Goal: Task Accomplishment & Management: Manage account settings

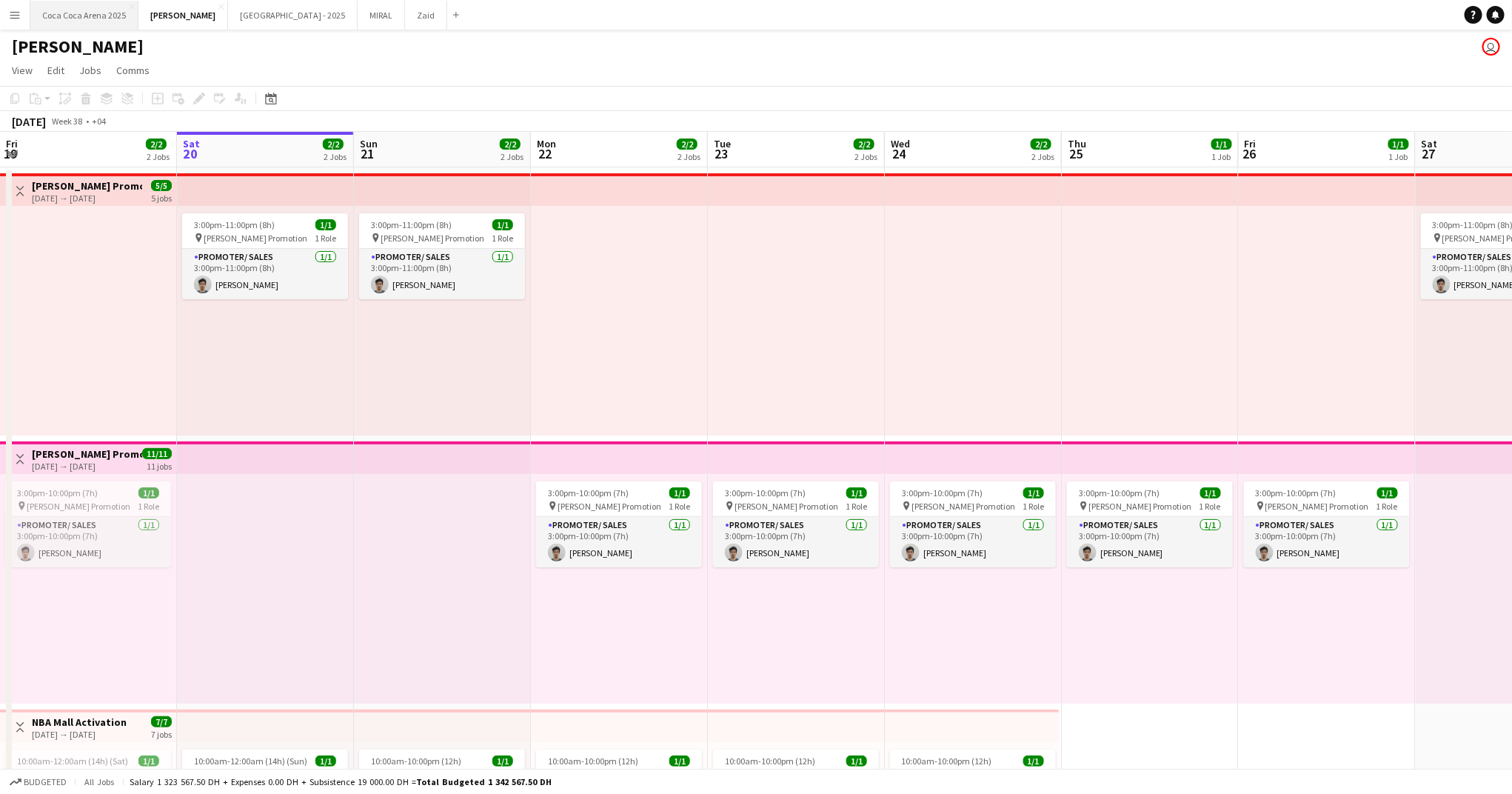
click at [116, 25] on button "[GEOGRAPHIC_DATA] 2025 Close" at bounding box center [84, 15] width 108 height 29
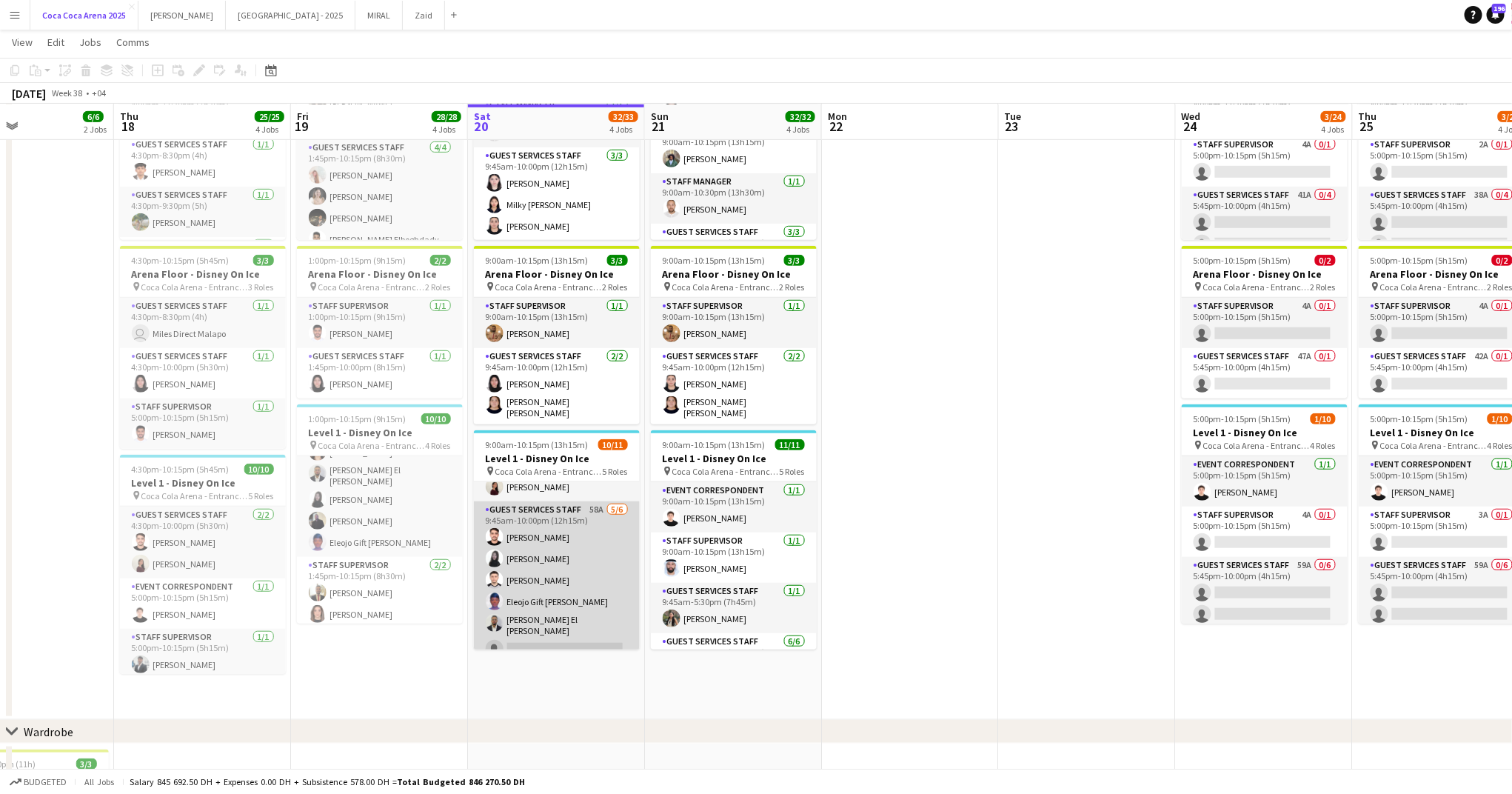
scroll to position [128, 0]
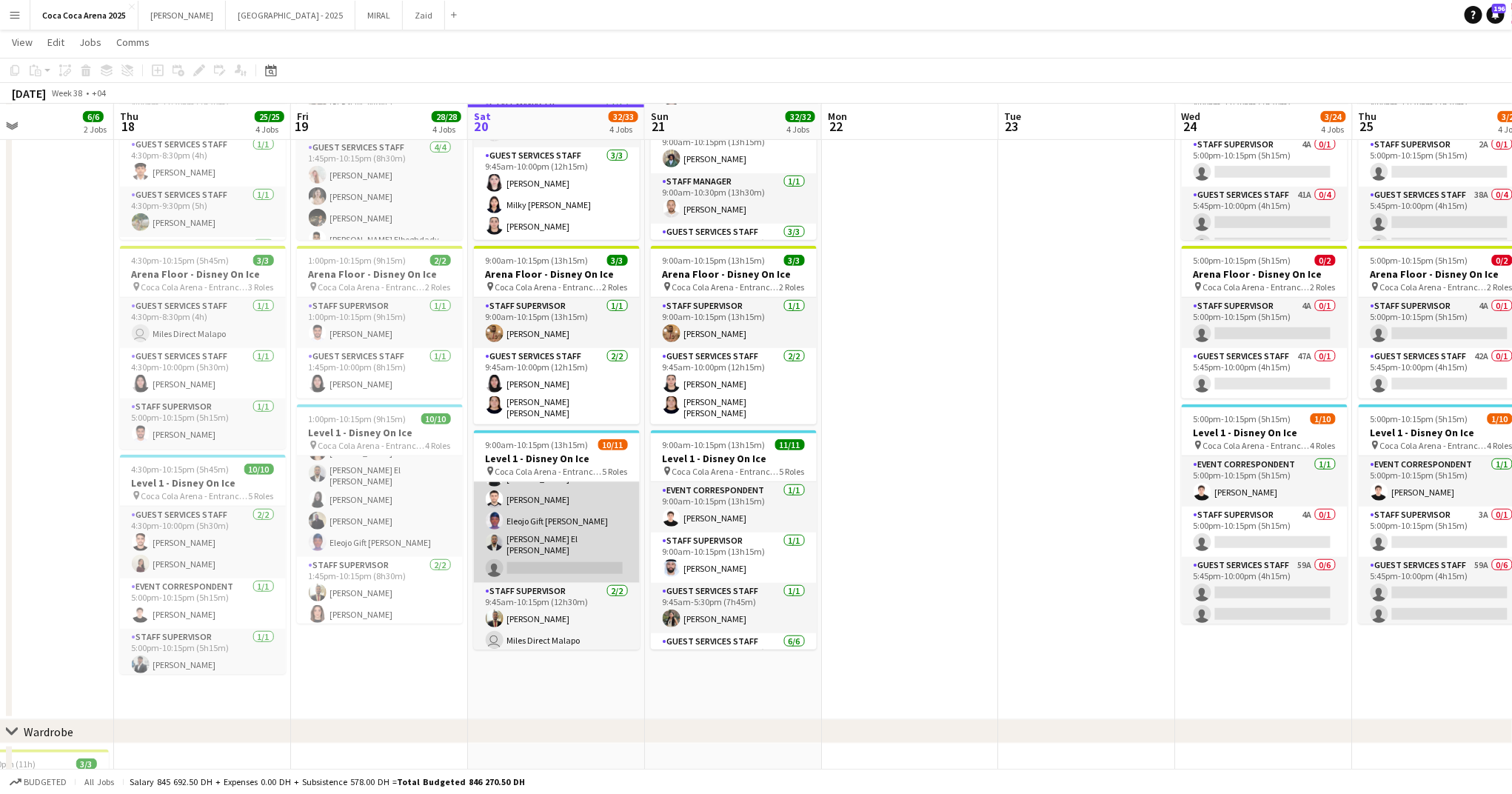
click at [549, 556] on app-card-role "Guest Services Staff 58A [DATE] 9:45am-10:00pm (12h15m) [PERSON_NAME] [PERSON_N…" at bounding box center [557, 501] width 166 height 162
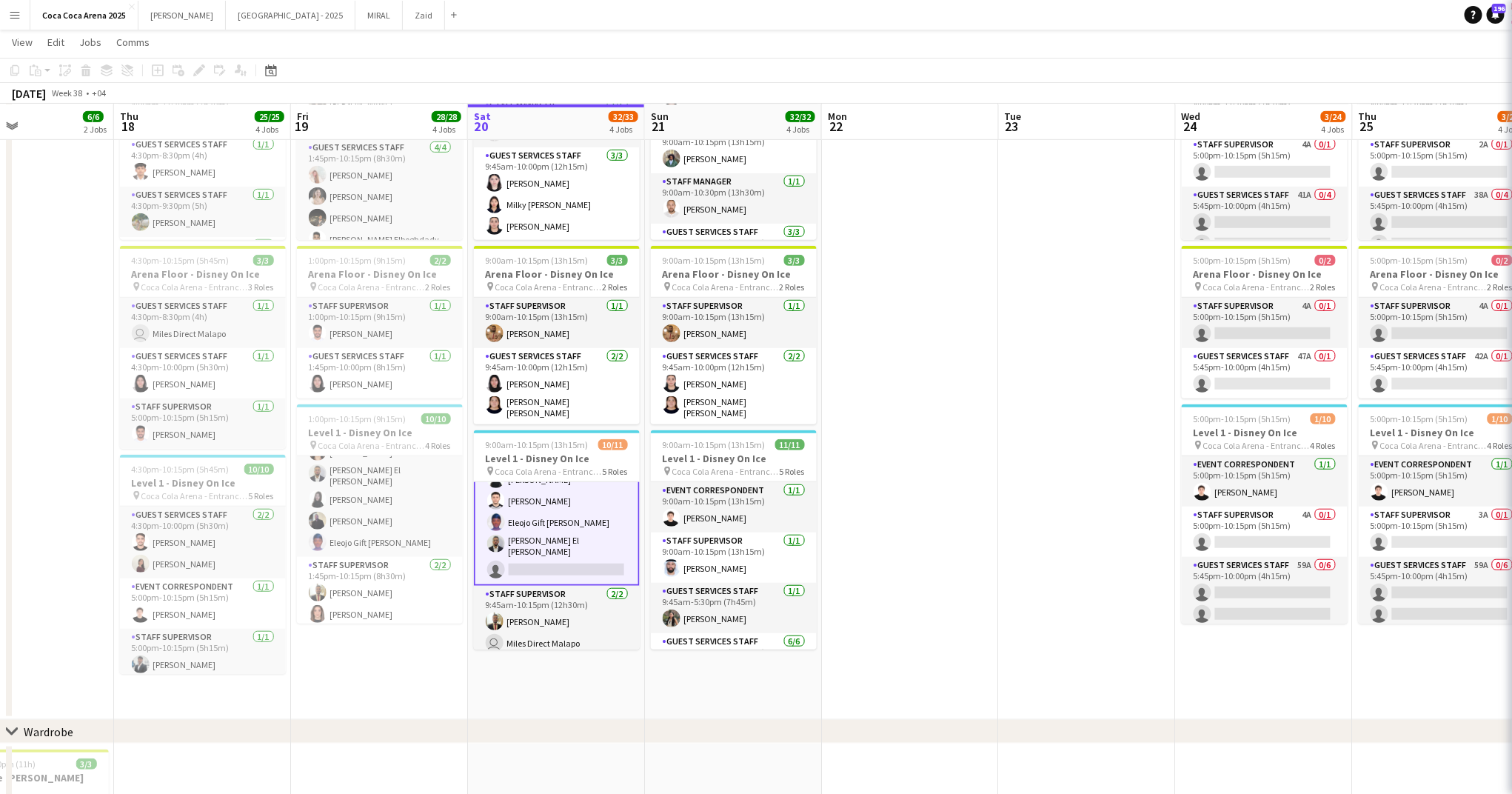
scroll to position [214, 0]
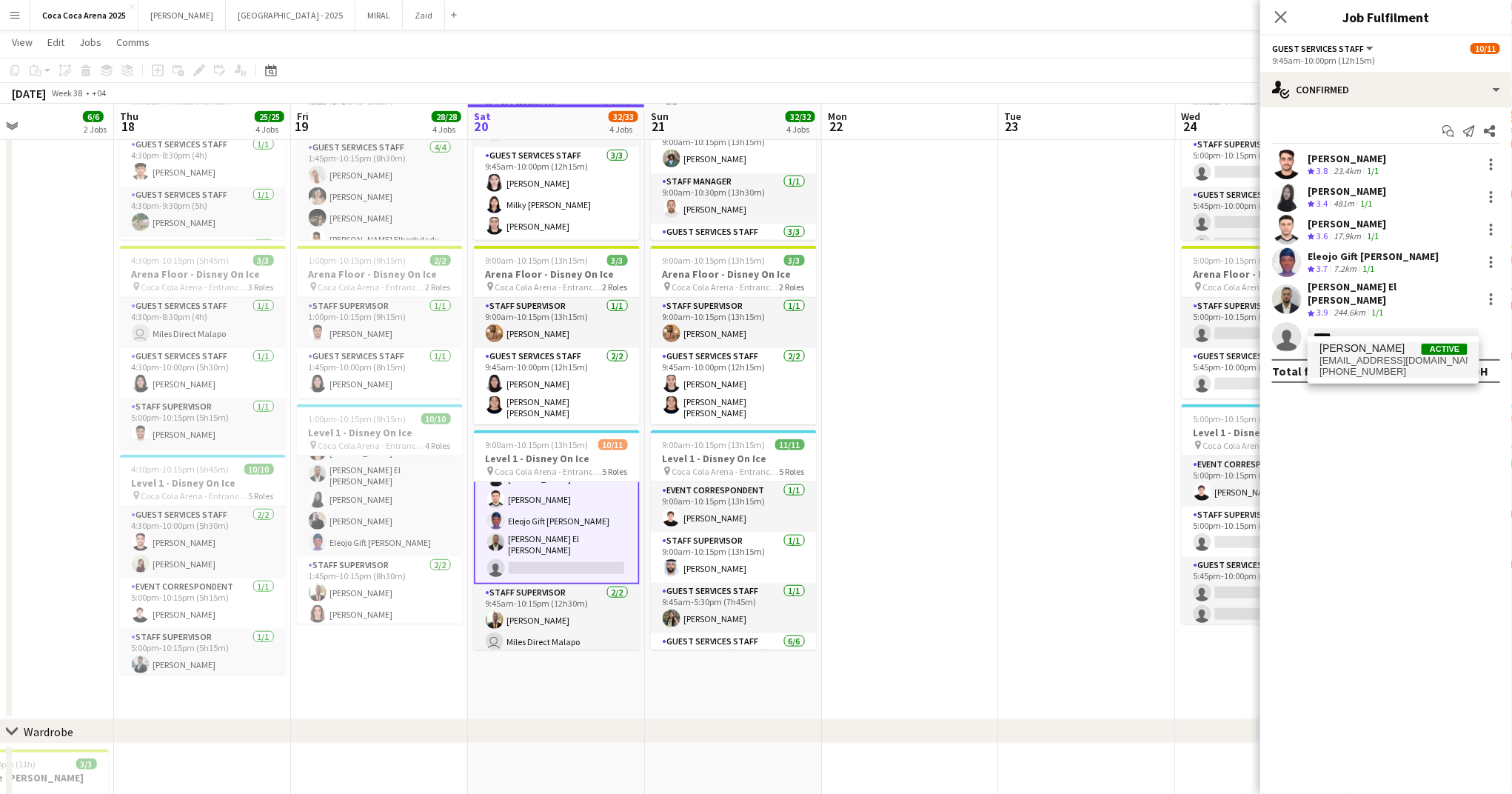
type input "*****"
click at [1419, 365] on span "[EMAIL_ADDRESS][DOMAIN_NAME]" at bounding box center [1394, 361] width 148 height 12
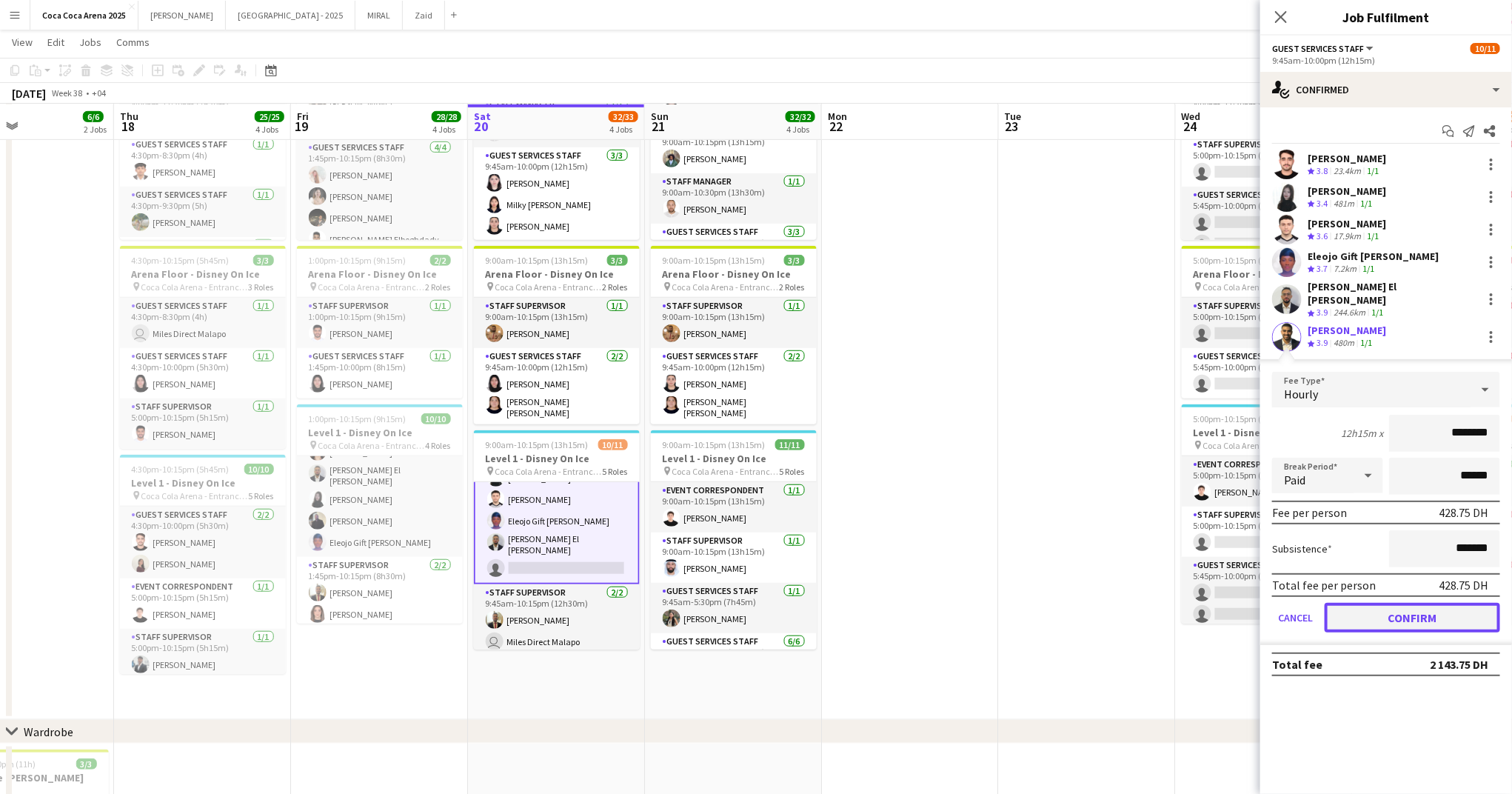
click at [1410, 606] on button "Confirm" at bounding box center [1412, 617] width 175 height 29
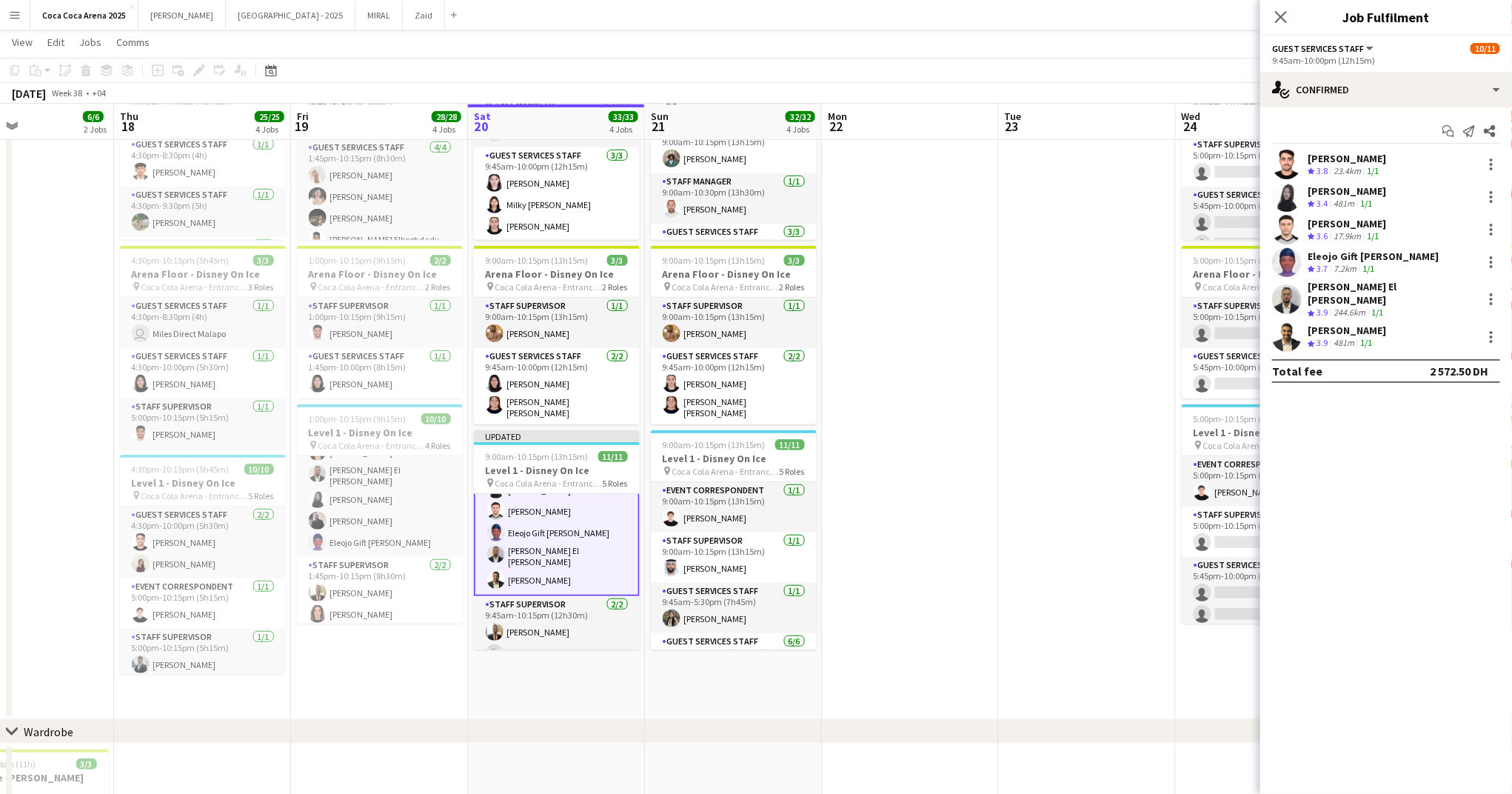
click at [1054, 457] on app-date-cell at bounding box center [1087, 254] width 177 height 930
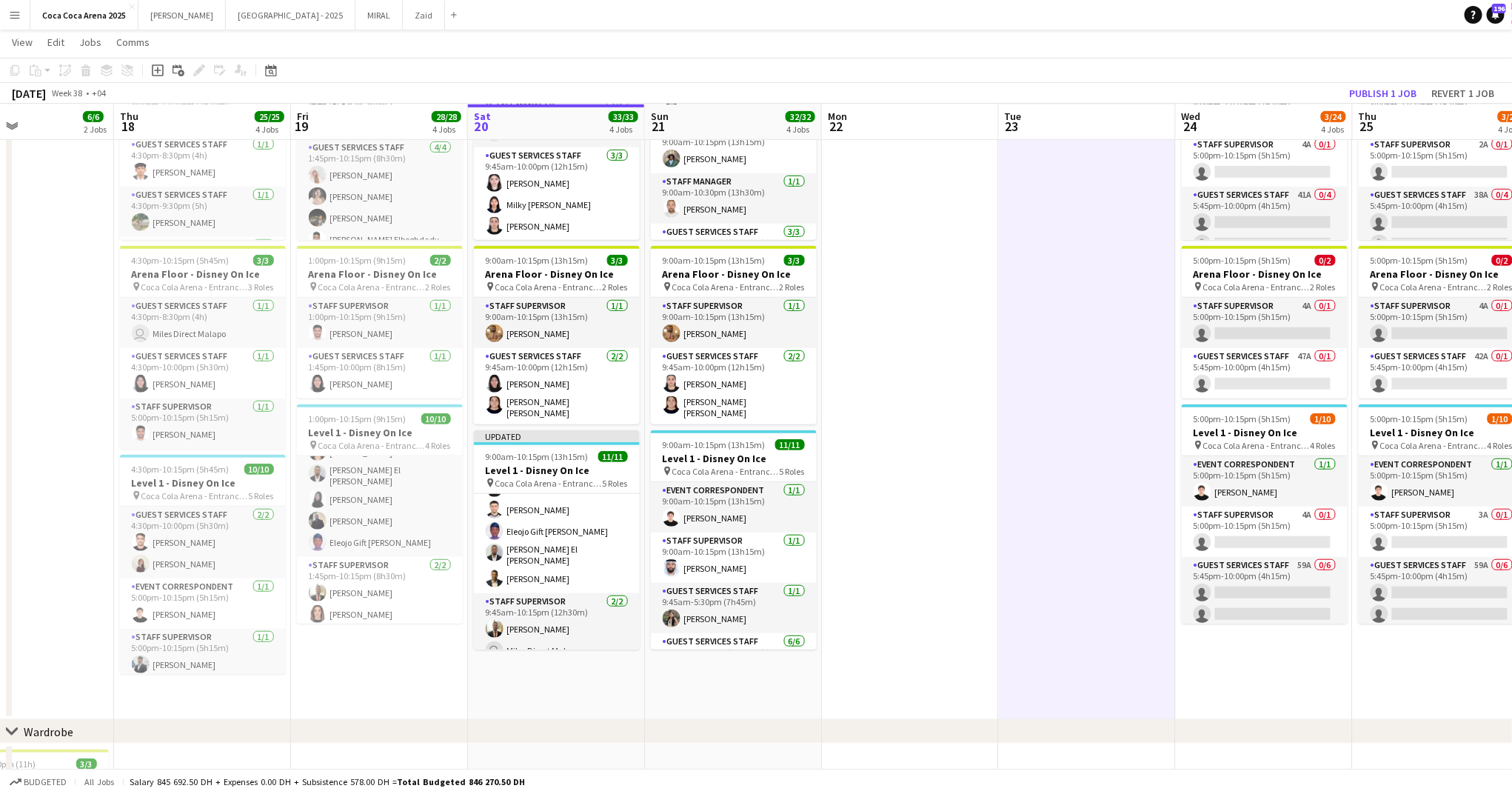
scroll to position [212, 0]
click at [1400, 90] on button "Publish 1 job" at bounding box center [1383, 93] width 79 height 19
click at [1050, 304] on app-date-cell at bounding box center [1087, 254] width 177 height 930
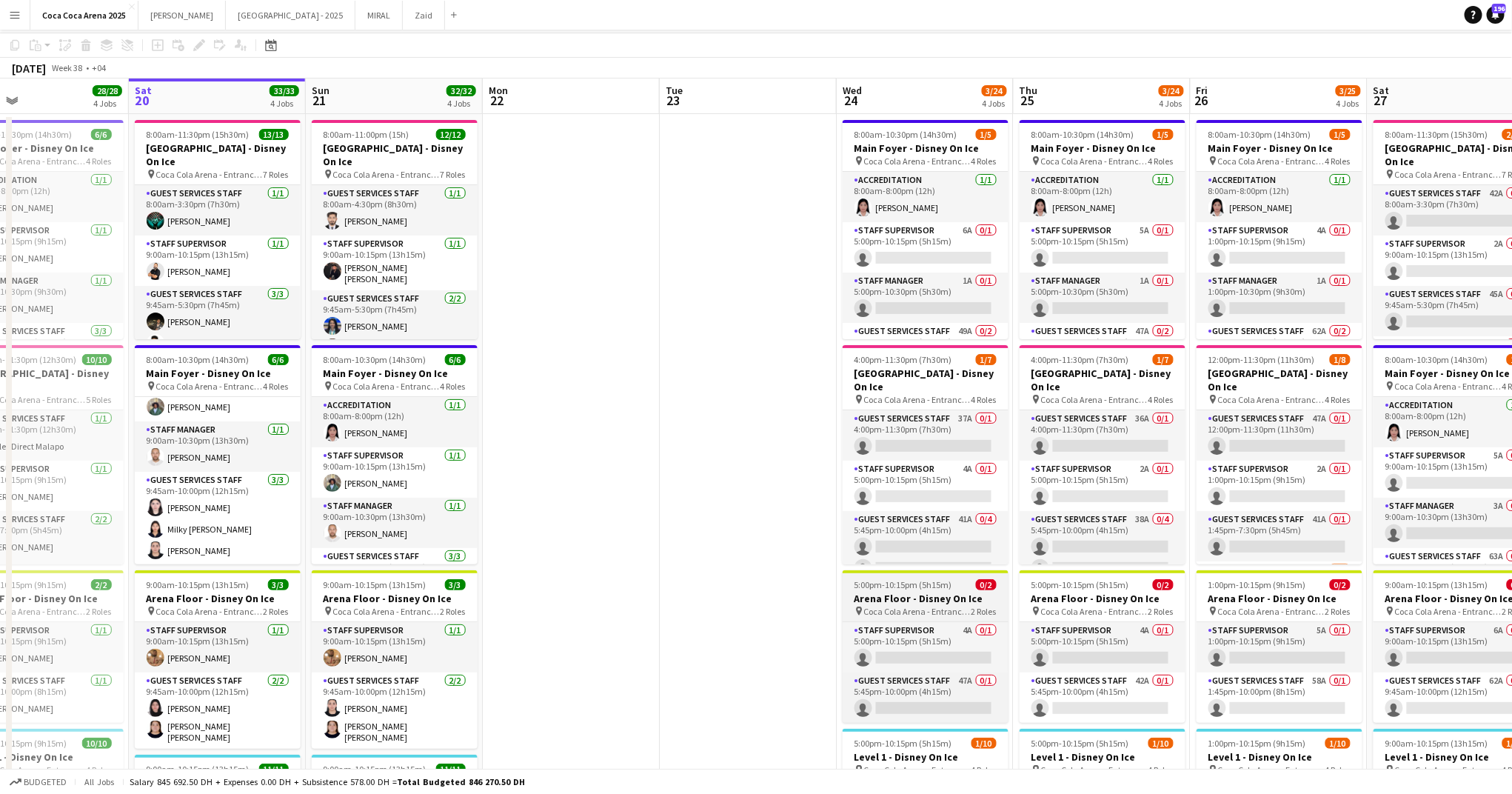
scroll to position [0, 0]
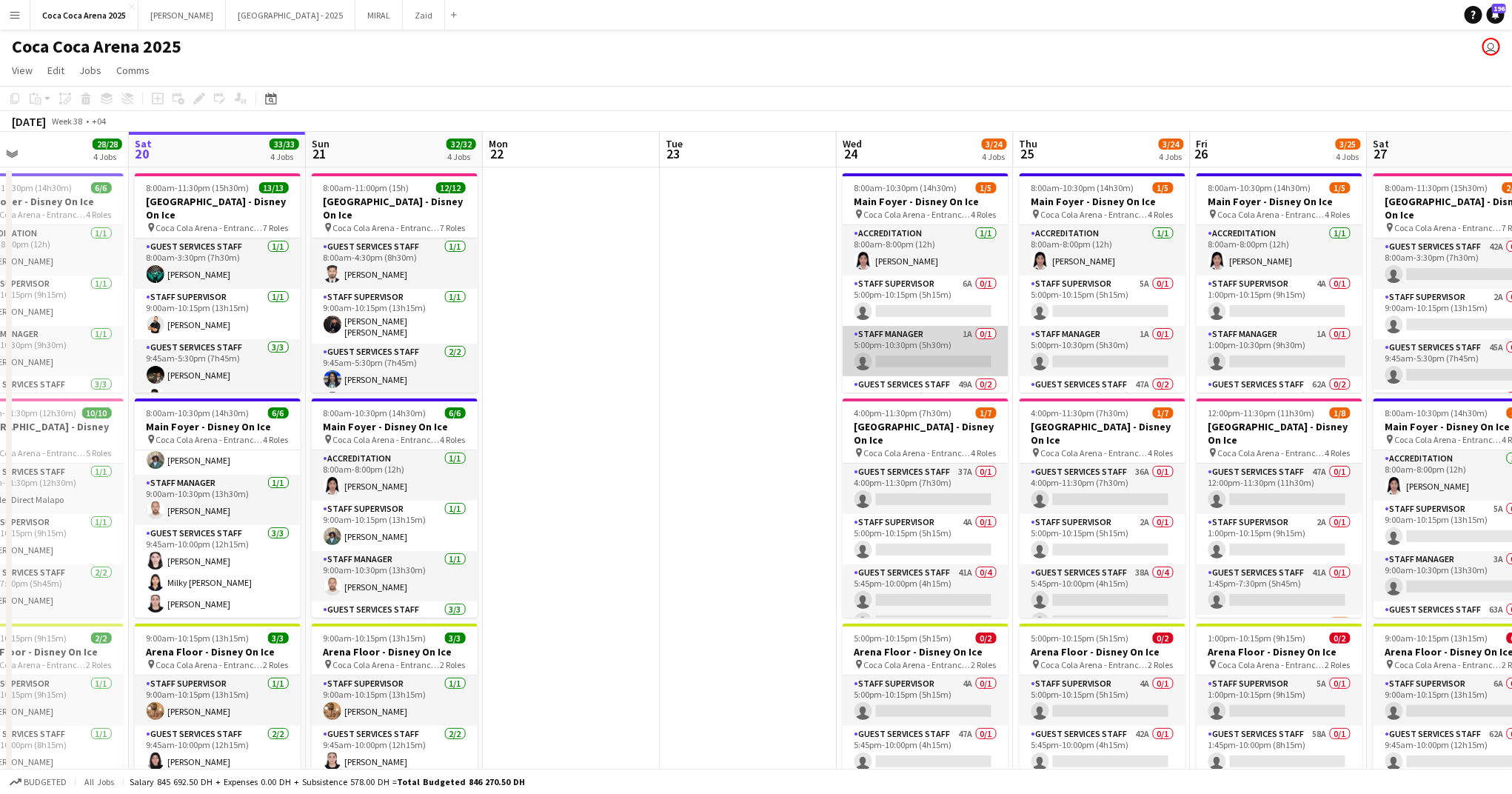
click at [893, 347] on app-card-role "Staff Manager 1A 0/1 5:00pm-10:30pm (5h30m) single-neutral-actions" at bounding box center [926, 351] width 166 height 50
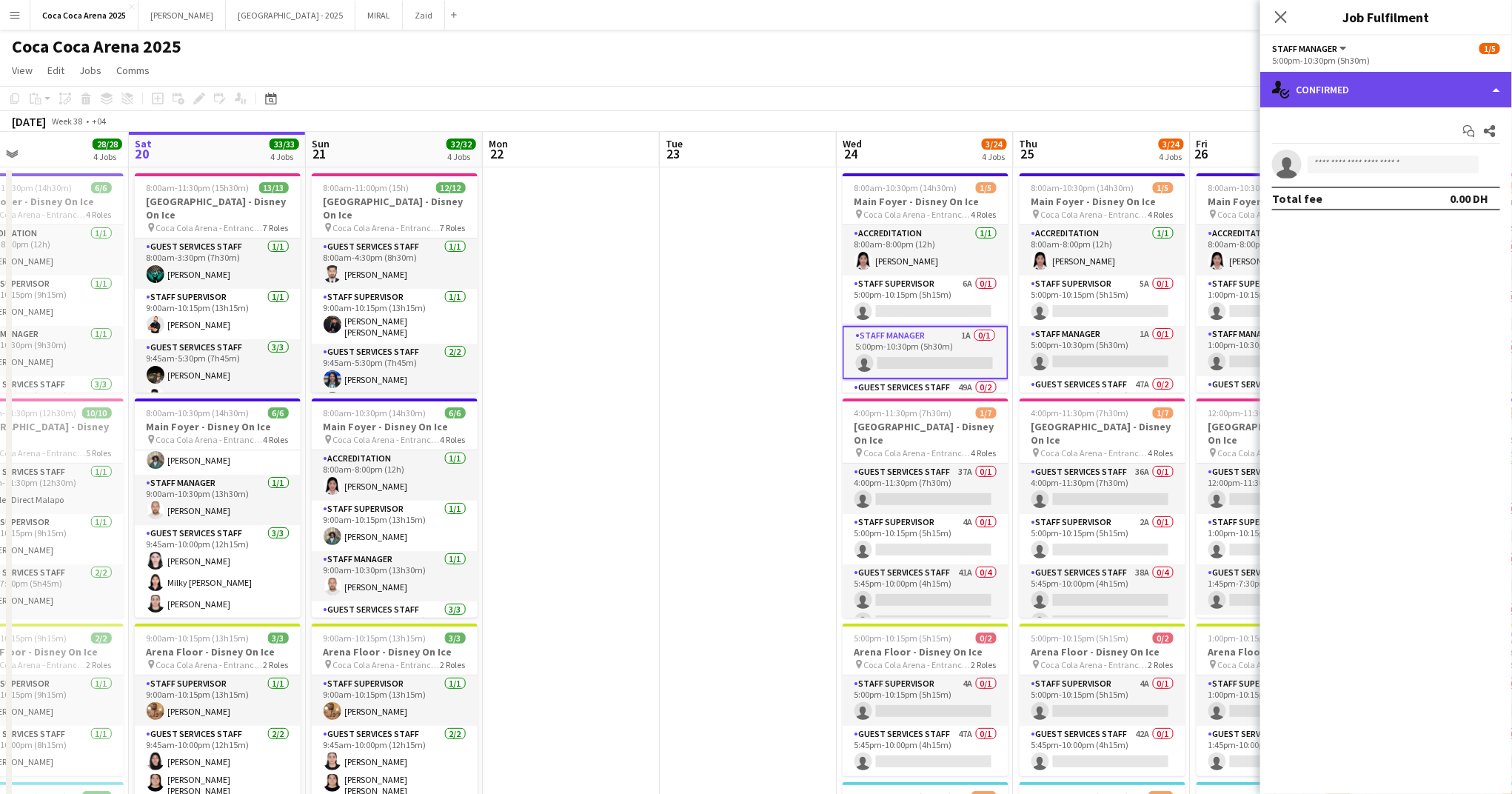
click at [1405, 98] on div "single-neutral-actions-check-2 Confirmed" at bounding box center [1386, 90] width 252 height 35
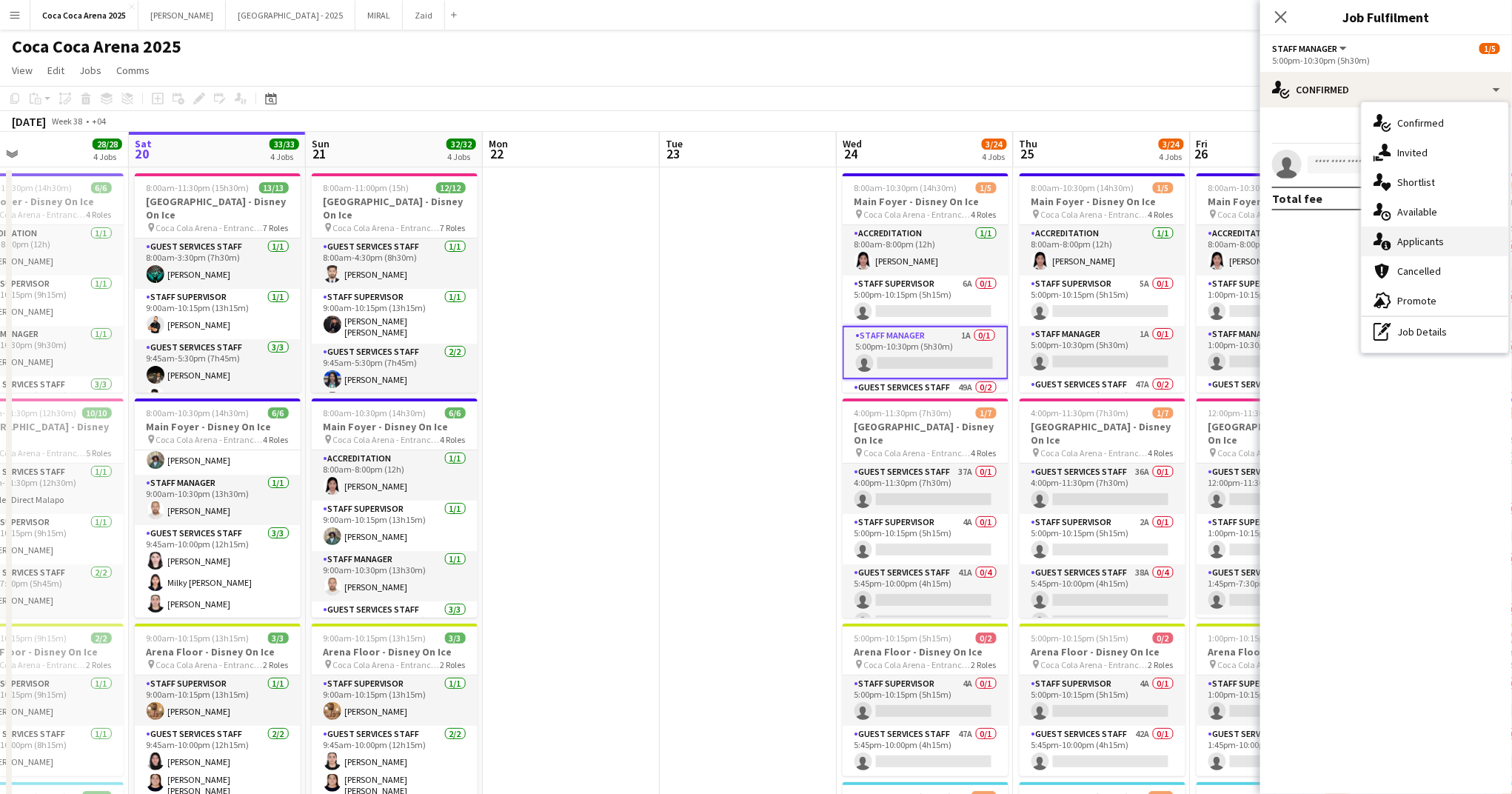
click at [1421, 241] on span "Applicants" at bounding box center [1420, 242] width 47 height 13
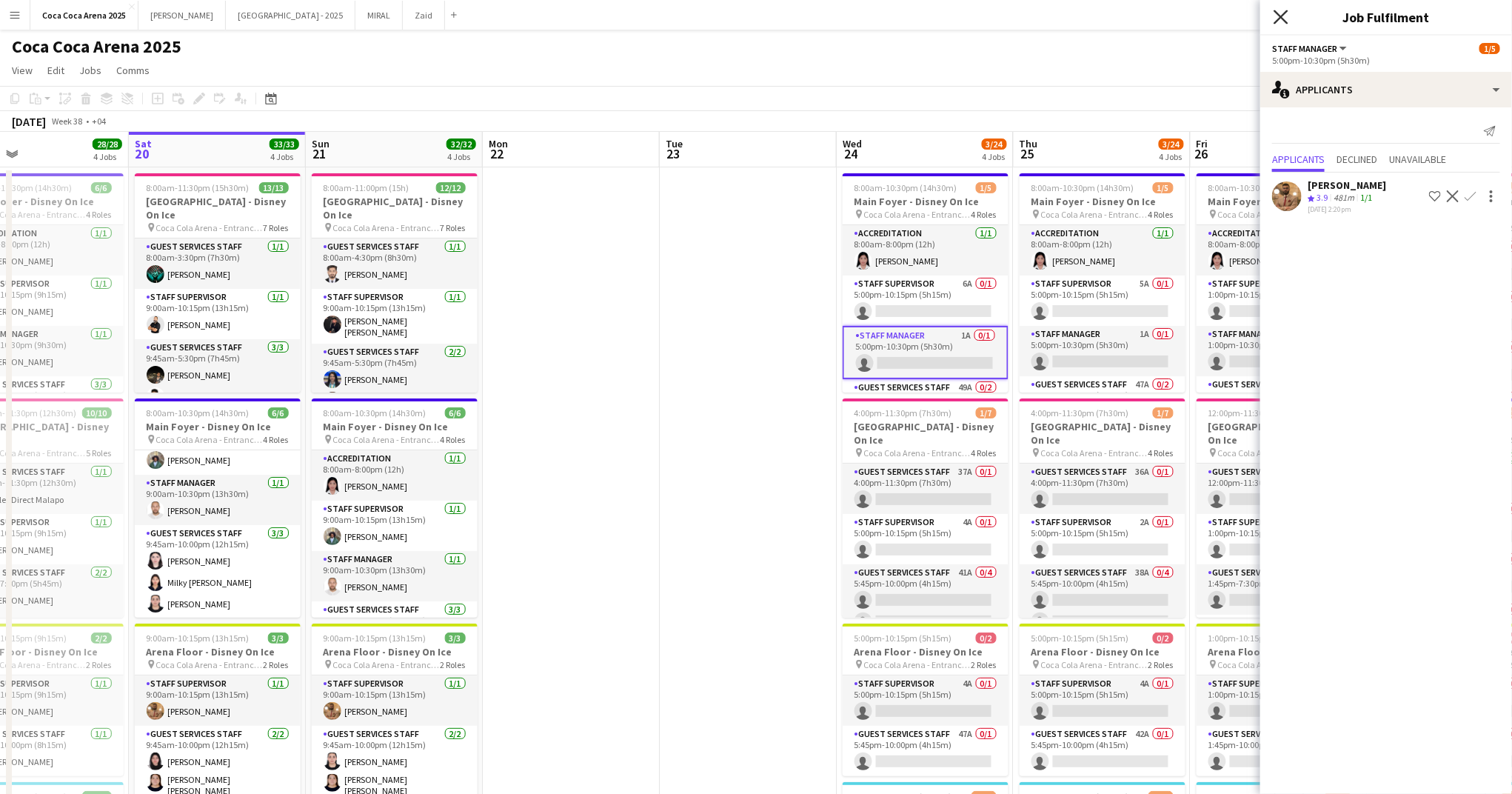
click at [1280, 17] on icon at bounding box center [1280, 16] width 14 height 14
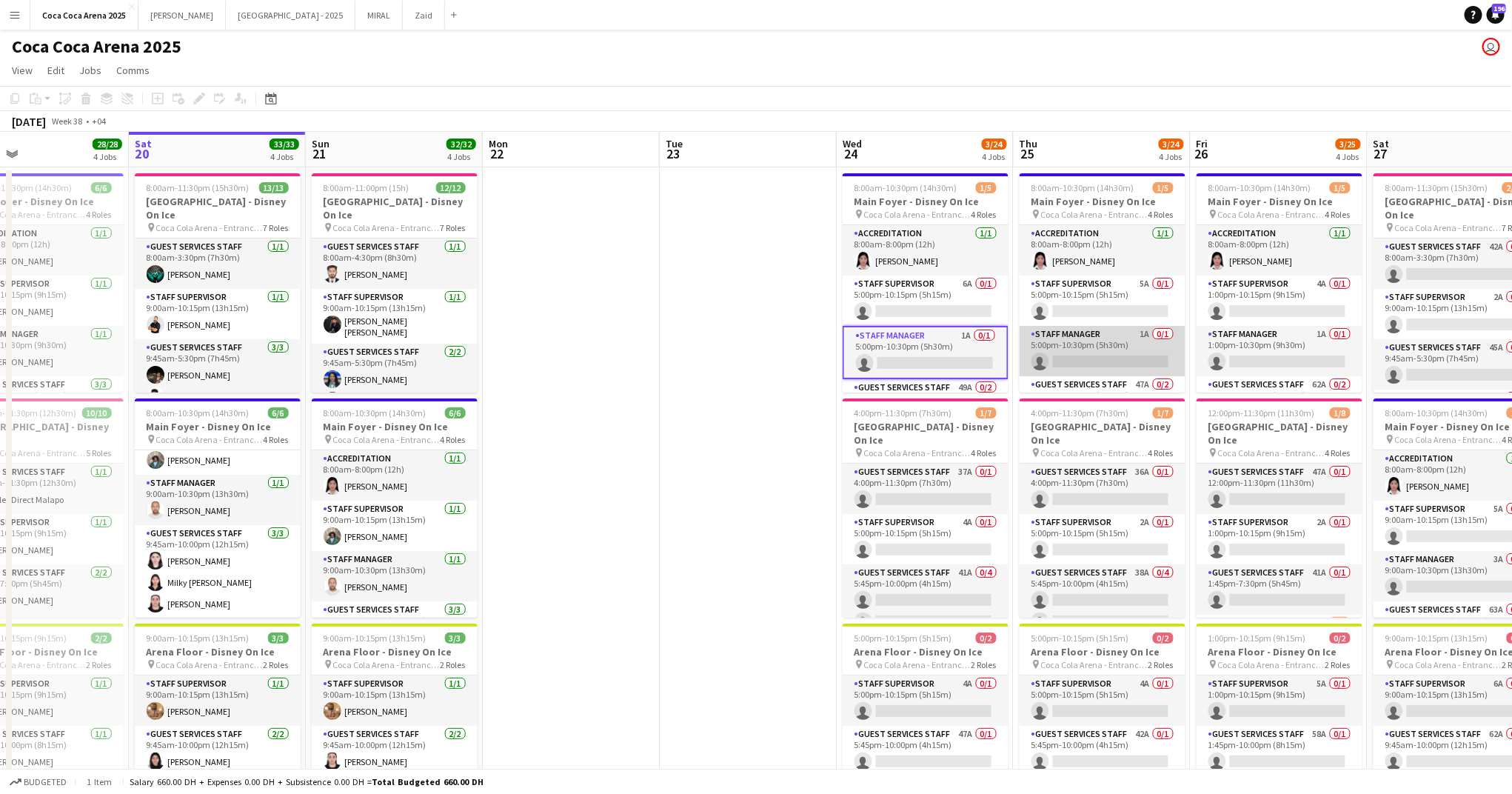
click at [1082, 358] on app-card-role "Staff Manager 1A 0/1 5:00pm-10:30pm (5h30m) single-neutral-actions" at bounding box center [1103, 351] width 166 height 50
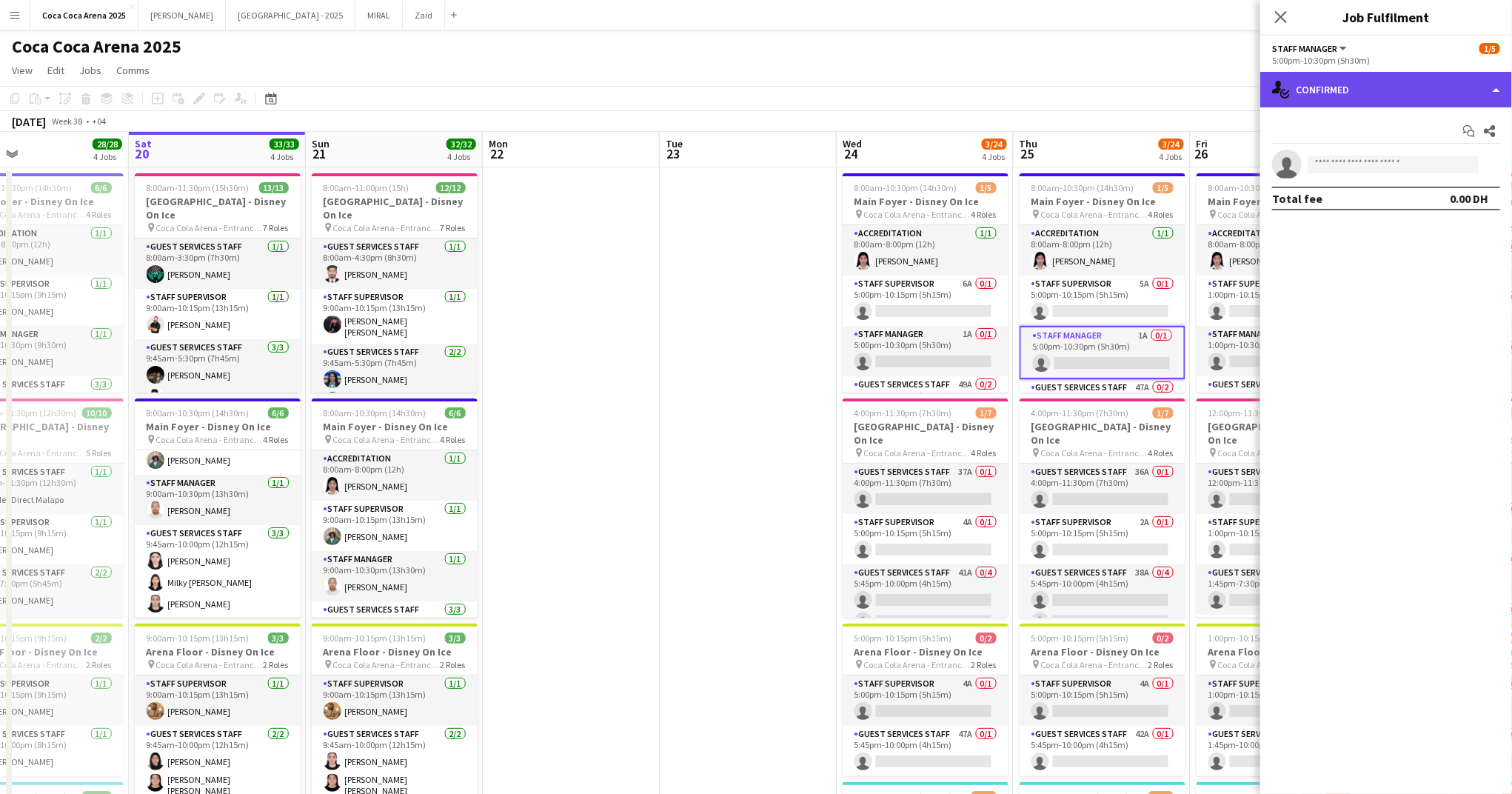
click at [1319, 97] on div "single-neutral-actions-check-2 Confirmed" at bounding box center [1386, 90] width 252 height 35
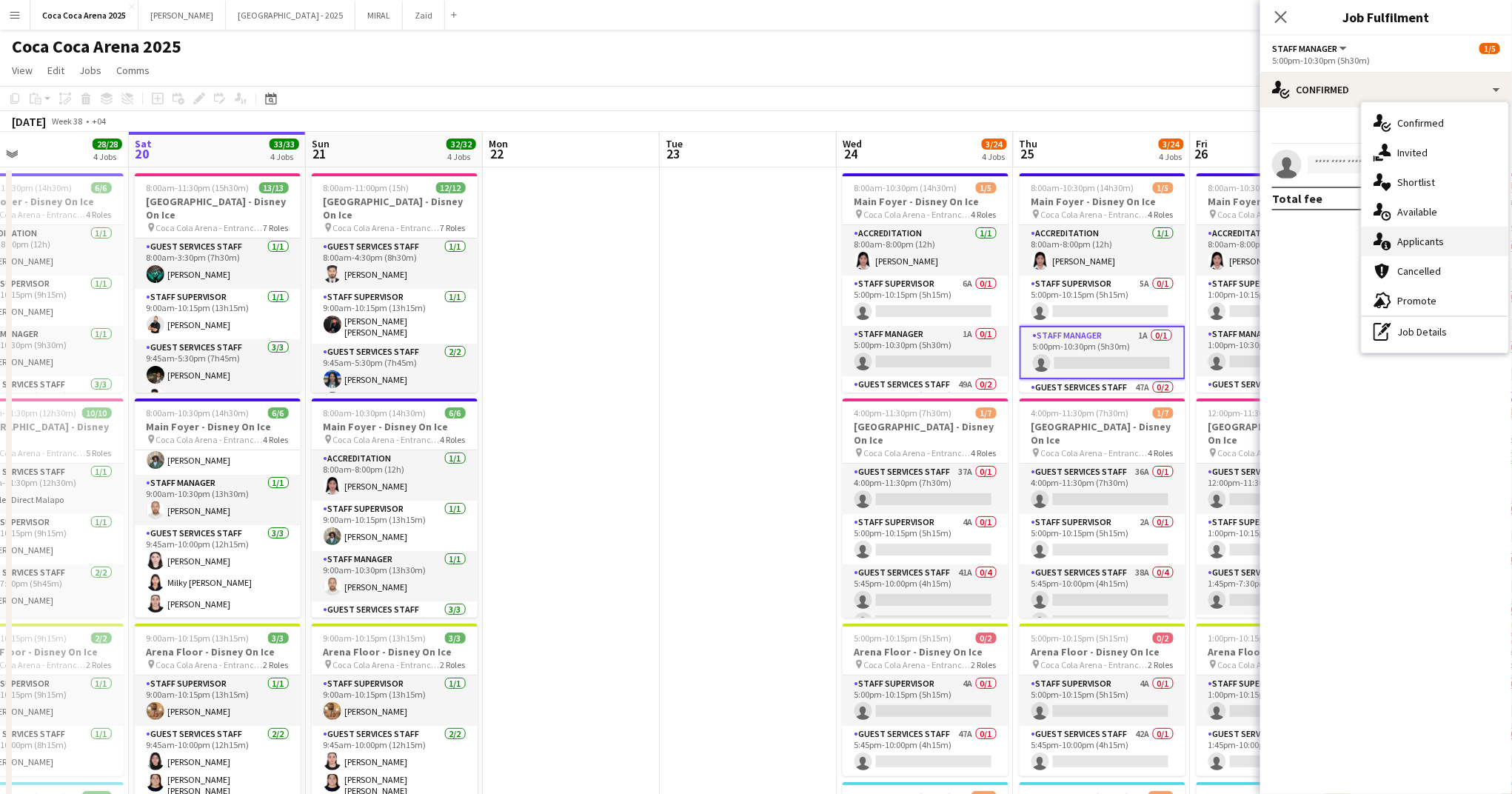
click at [1418, 241] on span "Applicants" at bounding box center [1420, 242] width 47 height 13
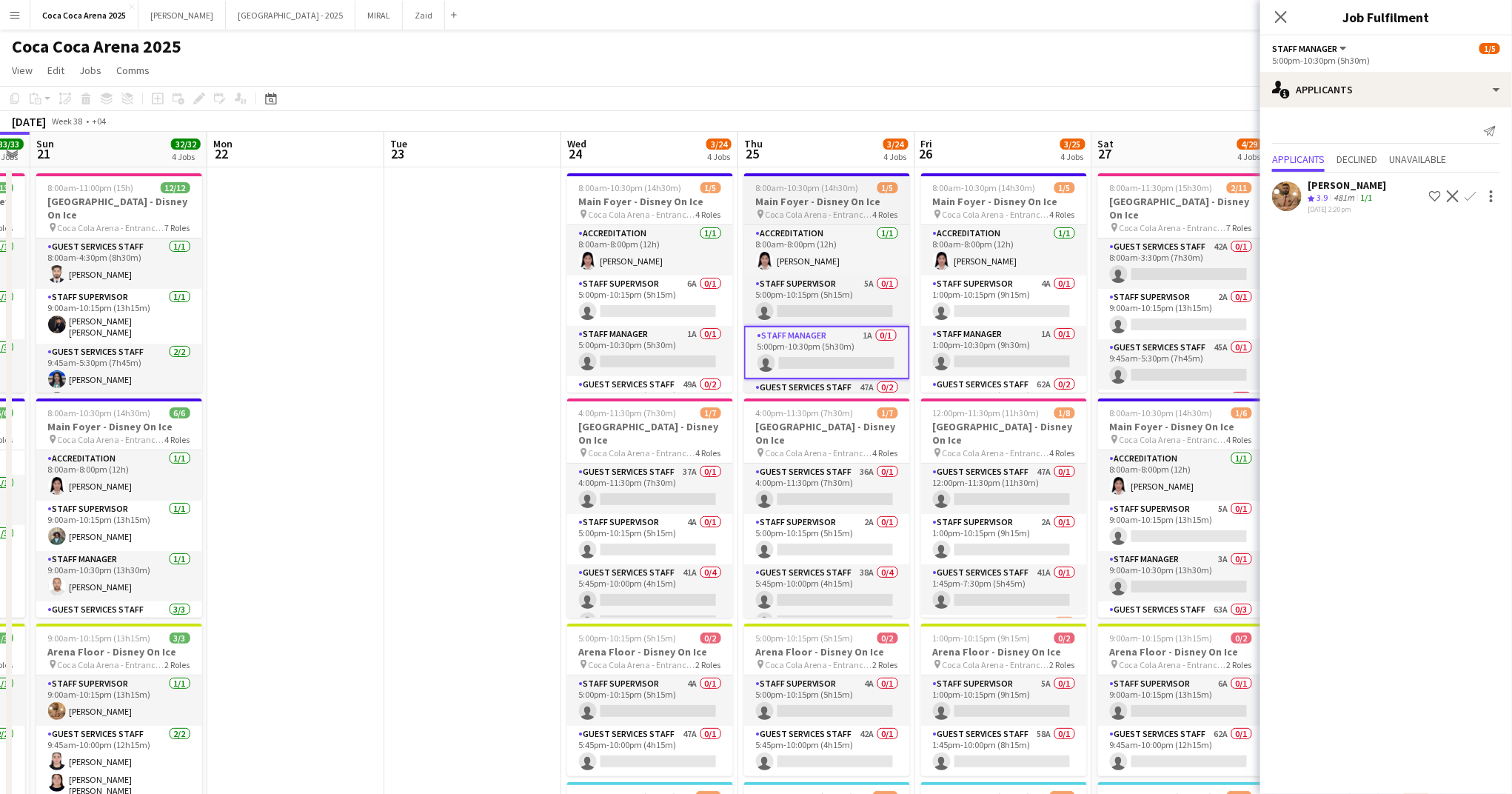
scroll to position [0, 615]
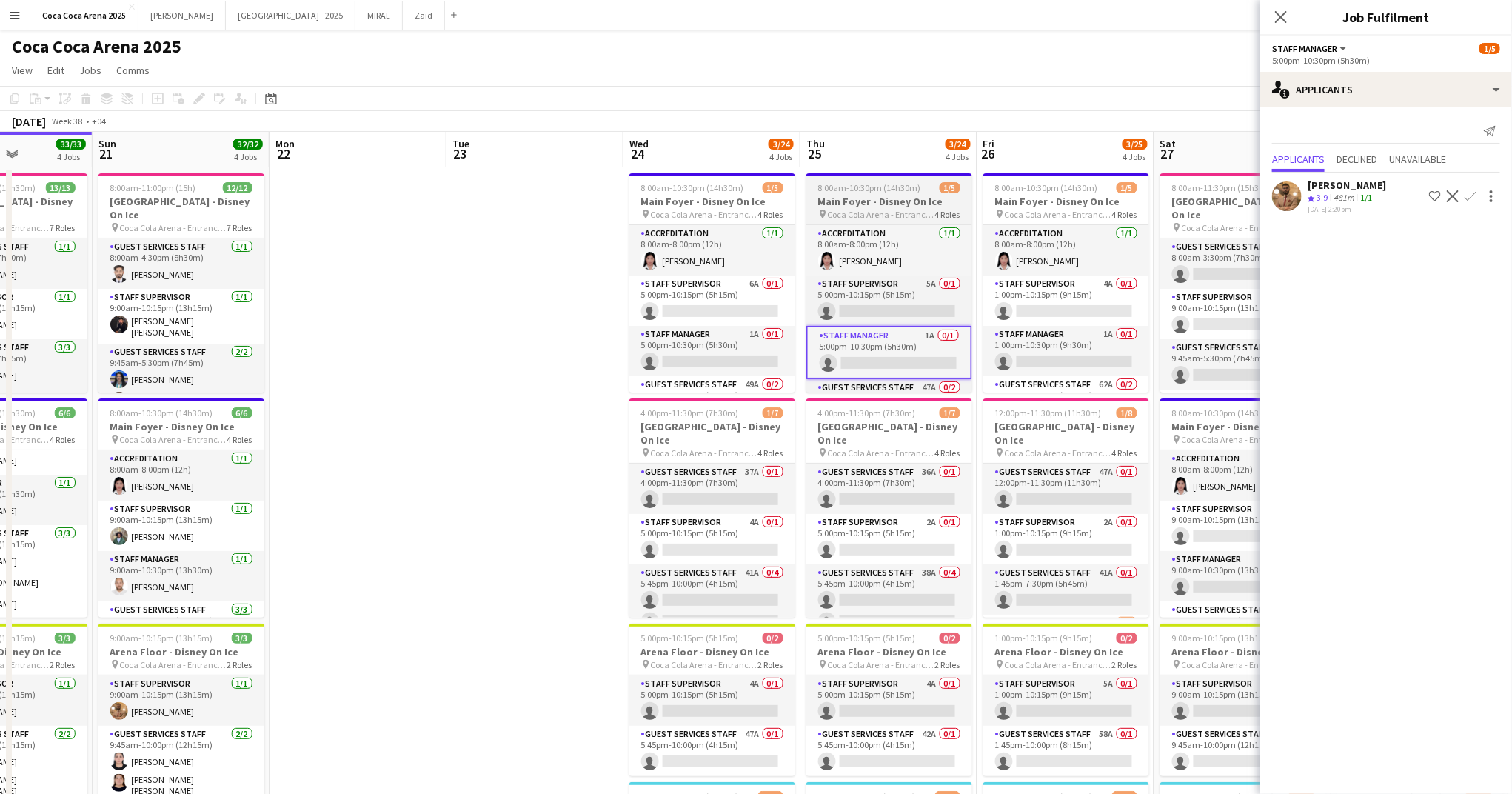
click at [1070, 353] on app-card-role "Staff Manager 1A 0/1 1:00pm-10:30pm (9h30m) single-neutral-actions" at bounding box center [1066, 351] width 166 height 50
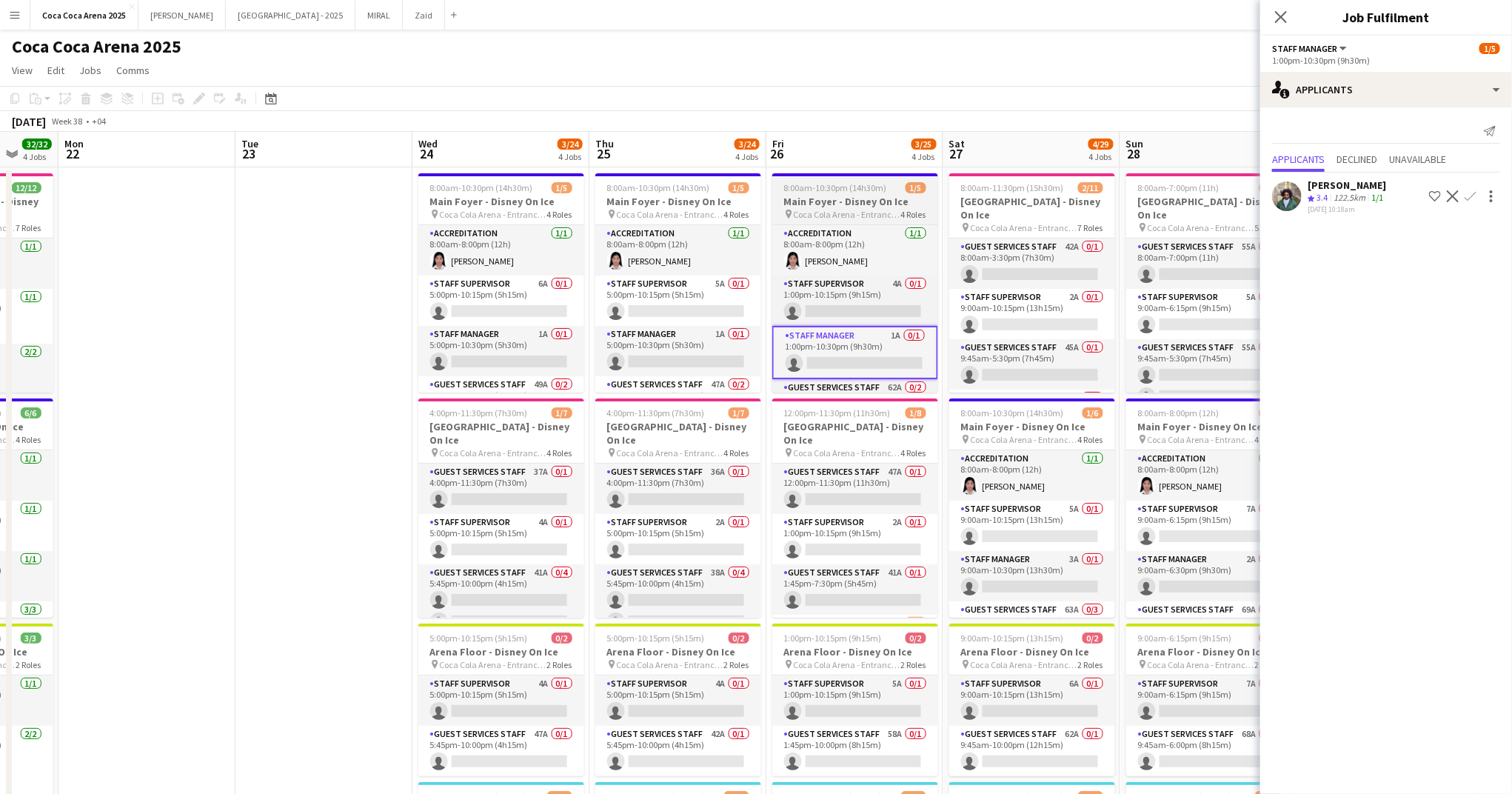
scroll to position [0, 661]
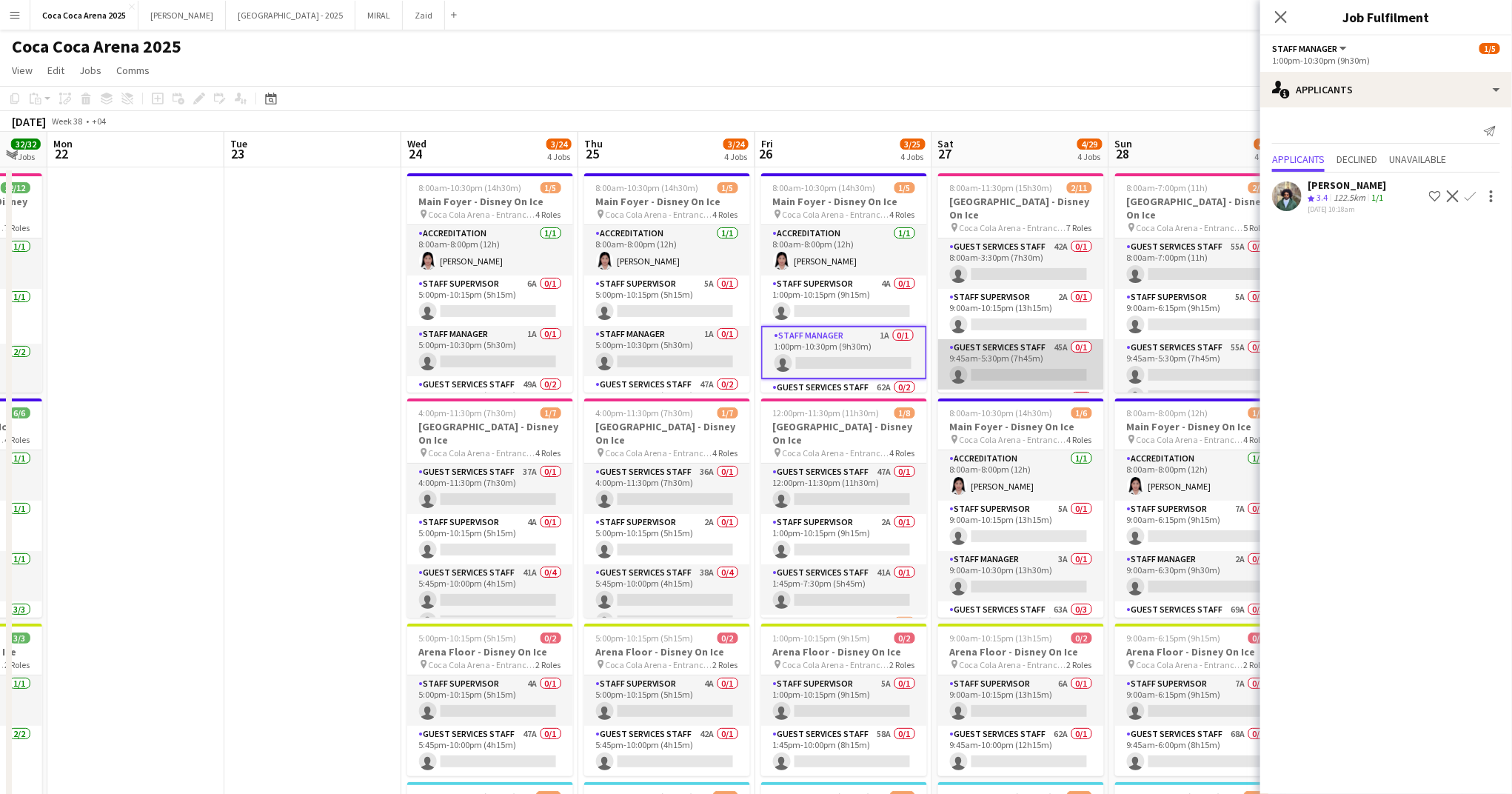
click at [1062, 363] on app-card-role "Guest Services Staff 45A 0/1 9:45am-5:30pm (7h45m) single-neutral-actions" at bounding box center [1022, 364] width 166 height 50
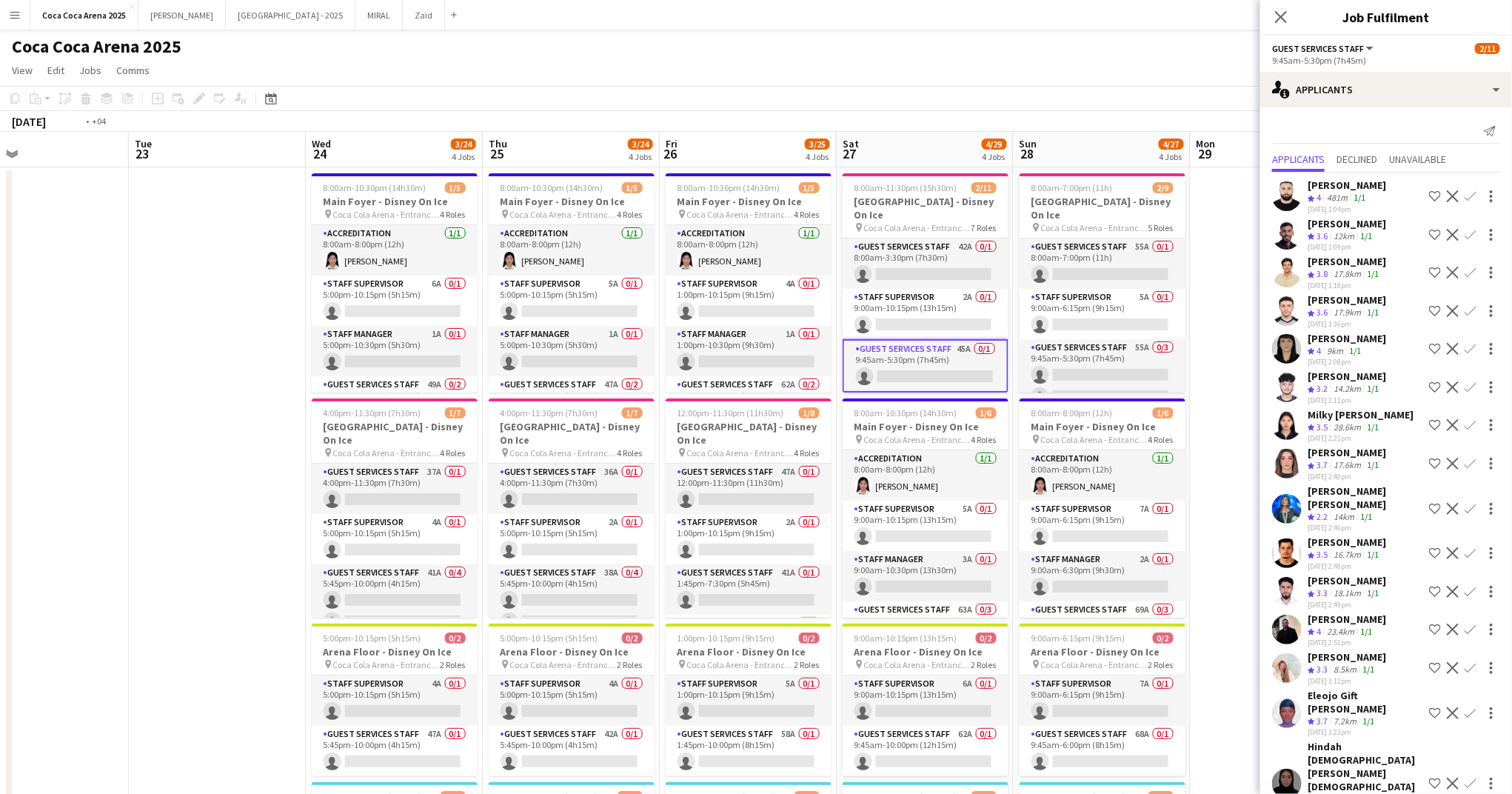
scroll to position [0, 642]
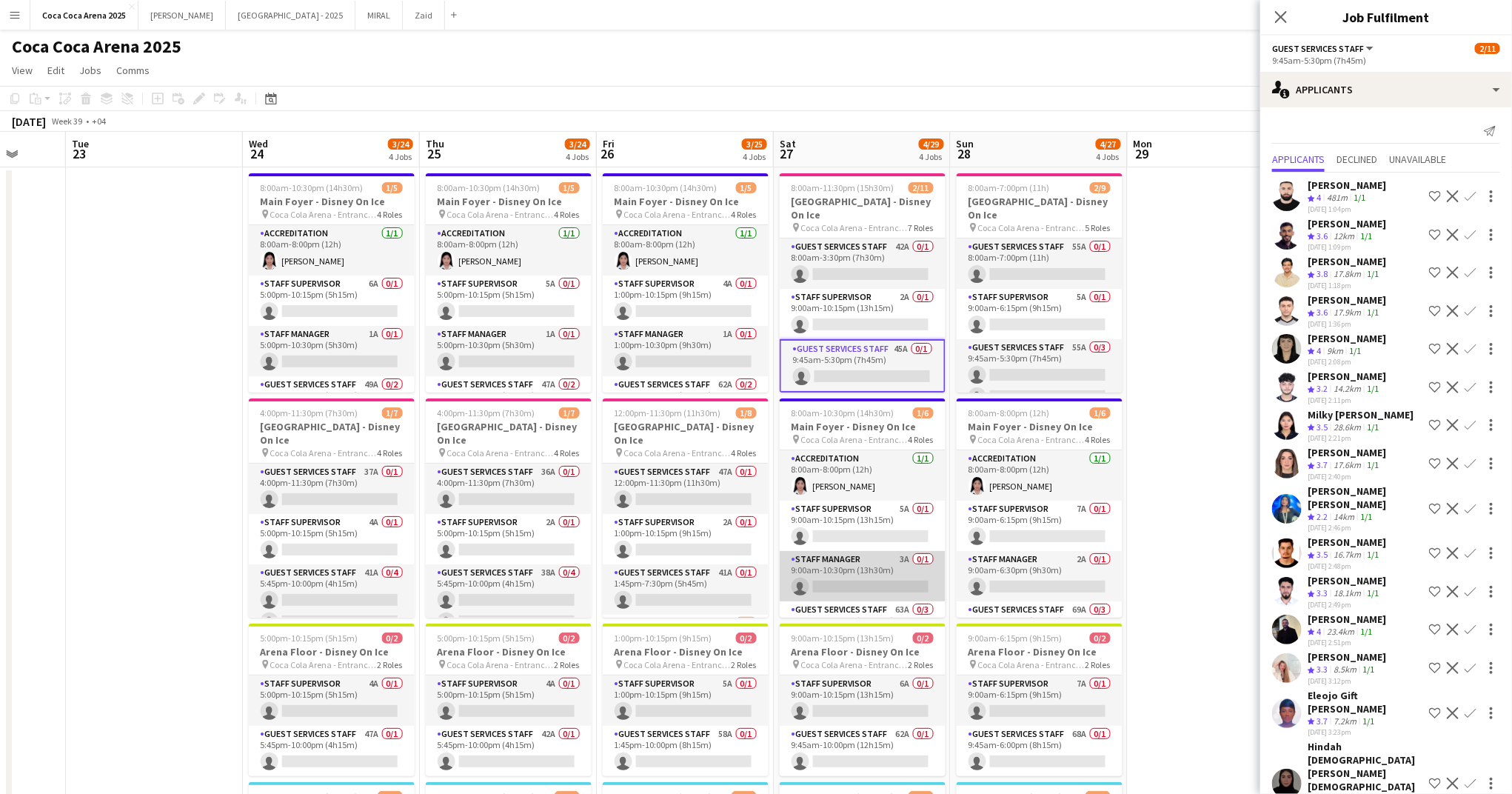
click at [839, 585] on app-card-role "Staff Manager 3A 0/1 9:00am-10:30pm (13h30m) single-neutral-actions" at bounding box center [863, 576] width 166 height 50
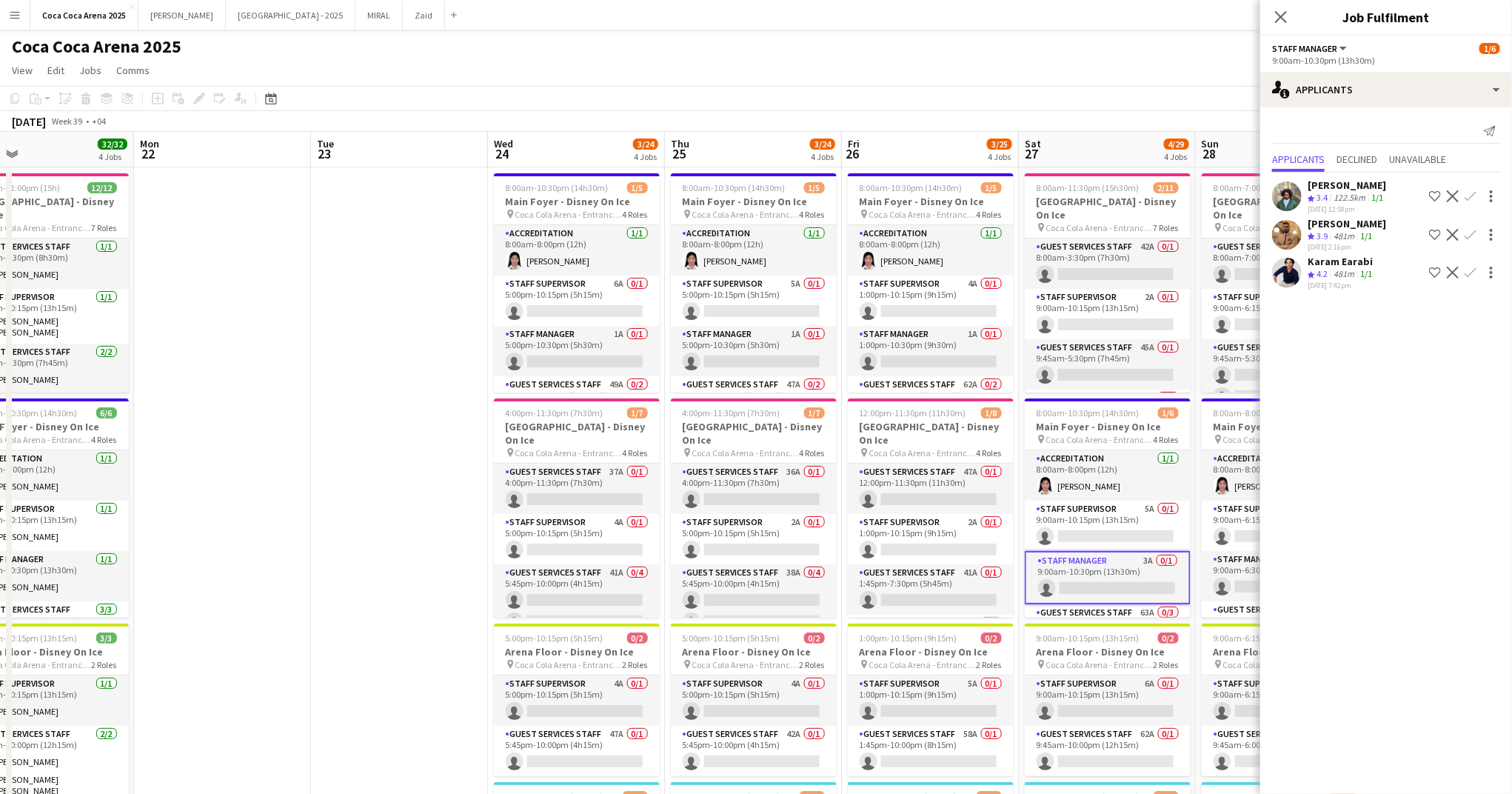
scroll to position [0, 428]
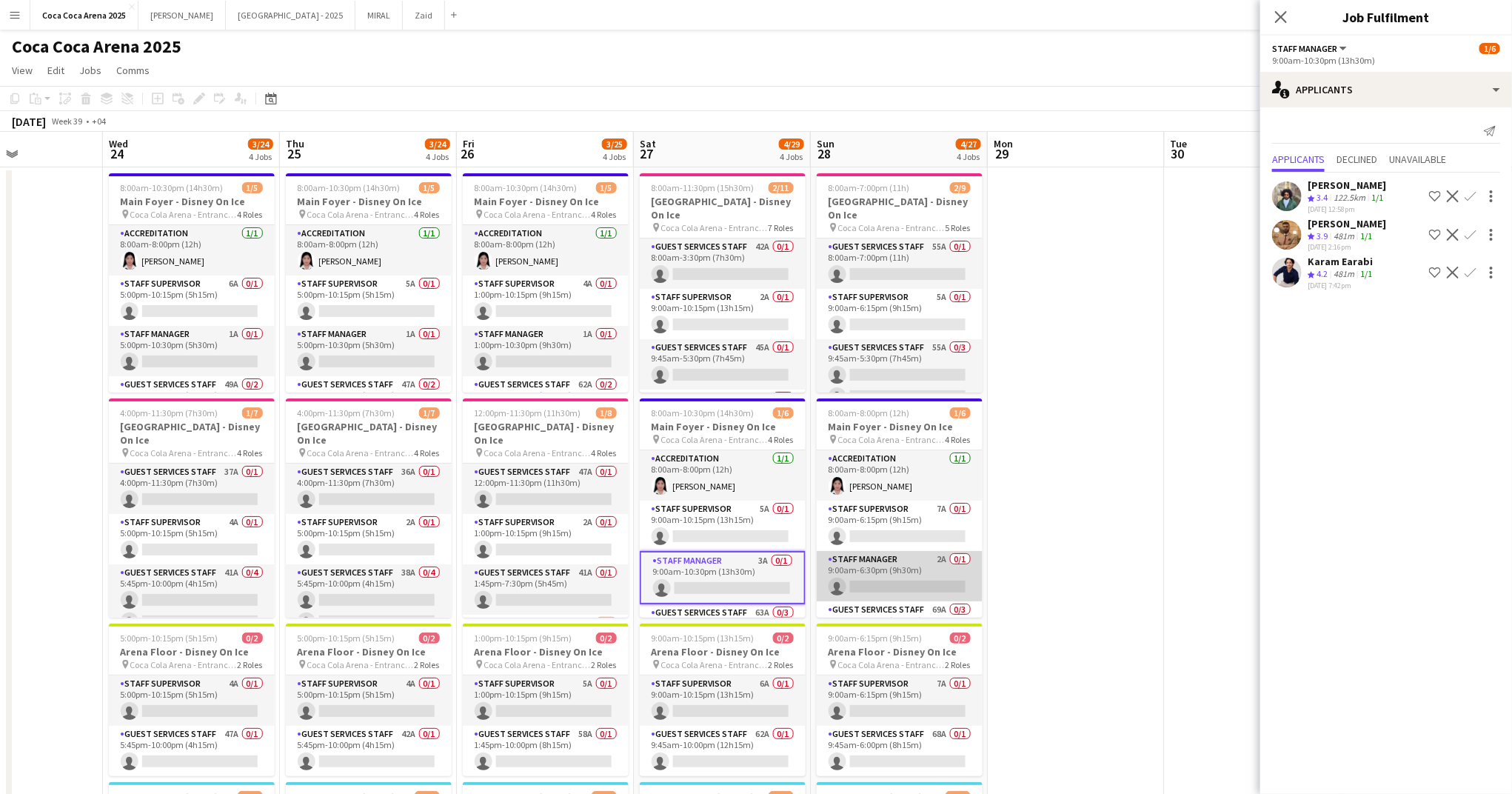
click at [882, 582] on app-card-role "Staff Manager 2A 0/1 9:00am-6:30pm (9h30m) single-neutral-actions" at bounding box center [900, 576] width 166 height 50
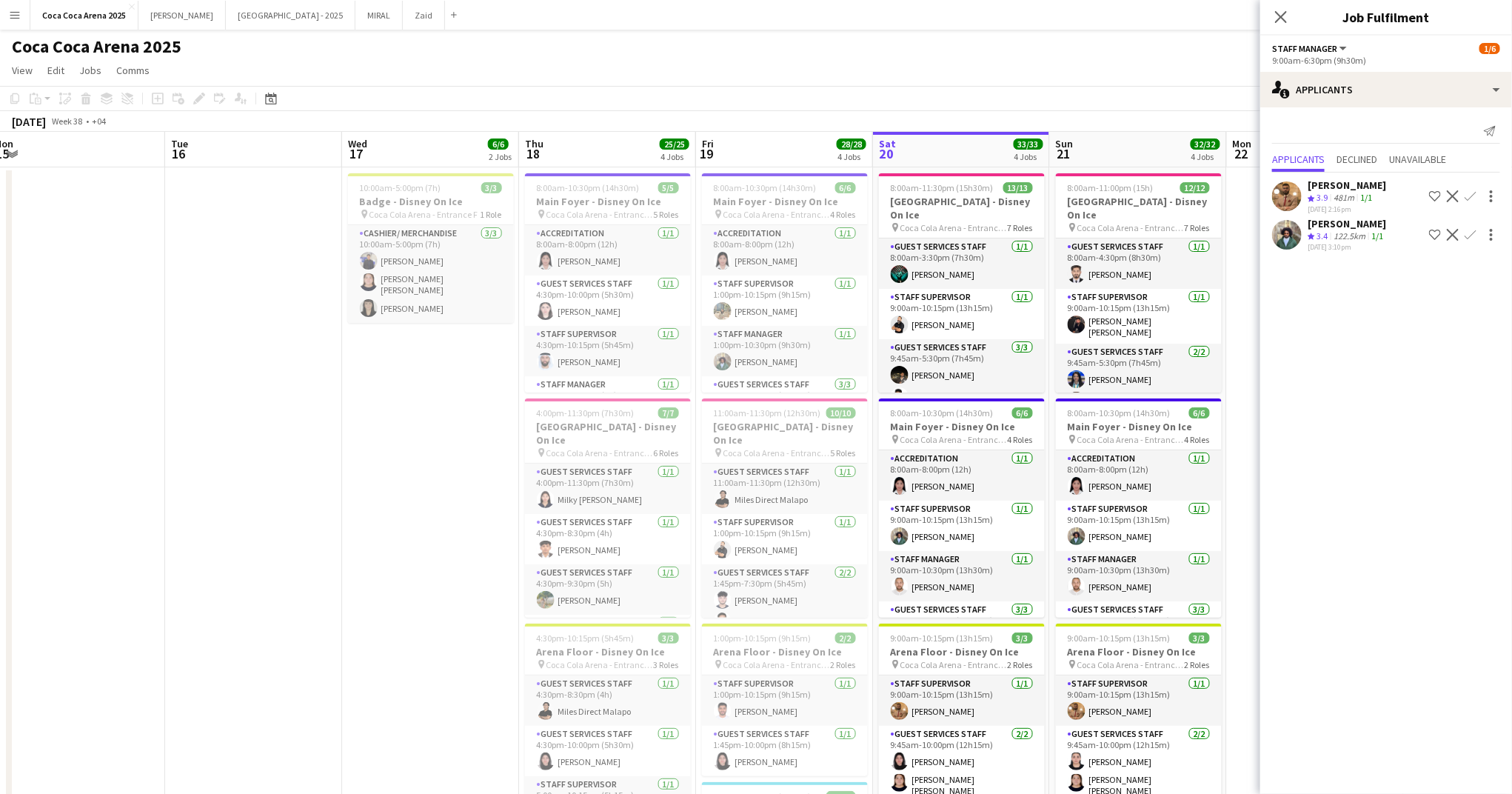
scroll to position [0, 585]
